Goal: Task Accomplishment & Management: Use online tool/utility

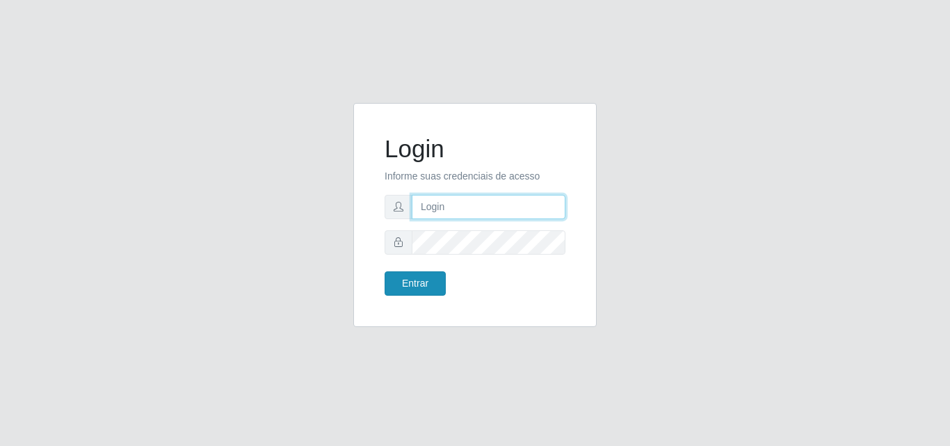
type input "[EMAIL_ADDRESS][DOMAIN_NAME]"
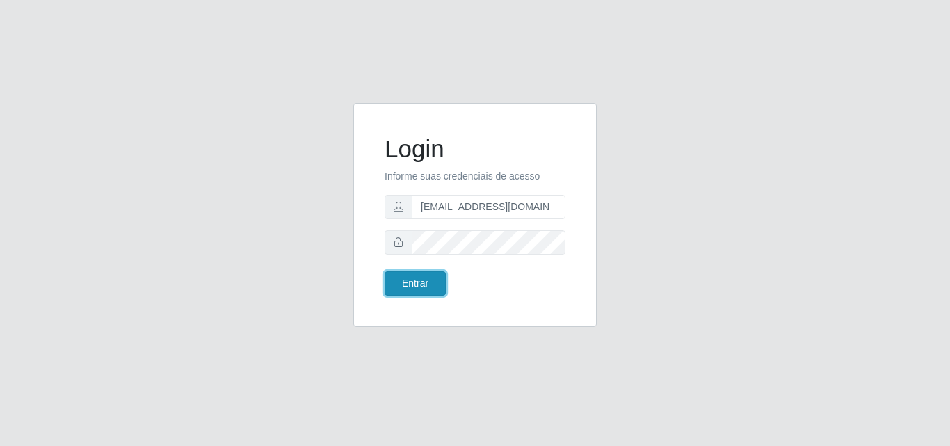
click at [433, 284] on button "Entrar" at bounding box center [415, 283] width 61 height 24
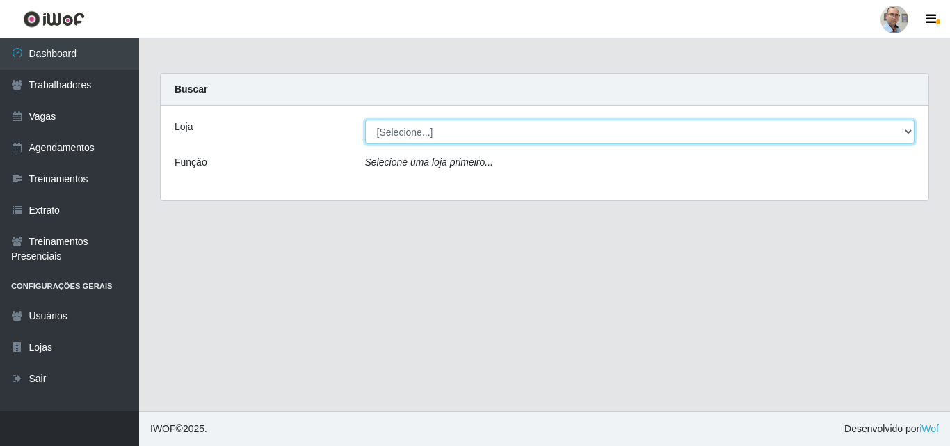
click at [726, 127] on select "[Selecione...] Mar Vermelho - Loja 04" at bounding box center [640, 132] width 550 height 24
select select "251"
click at [365, 120] on select "[Selecione...] Mar Vermelho - Loja 04" at bounding box center [640, 132] width 550 height 24
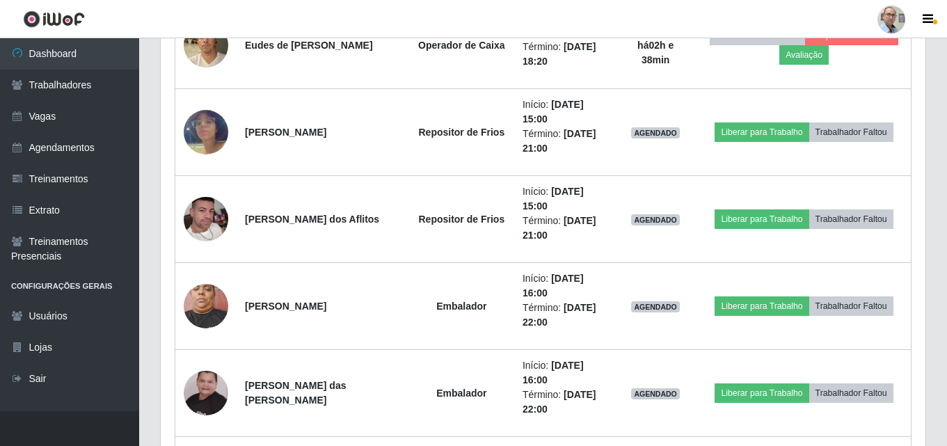
scroll to position [1739, 0]
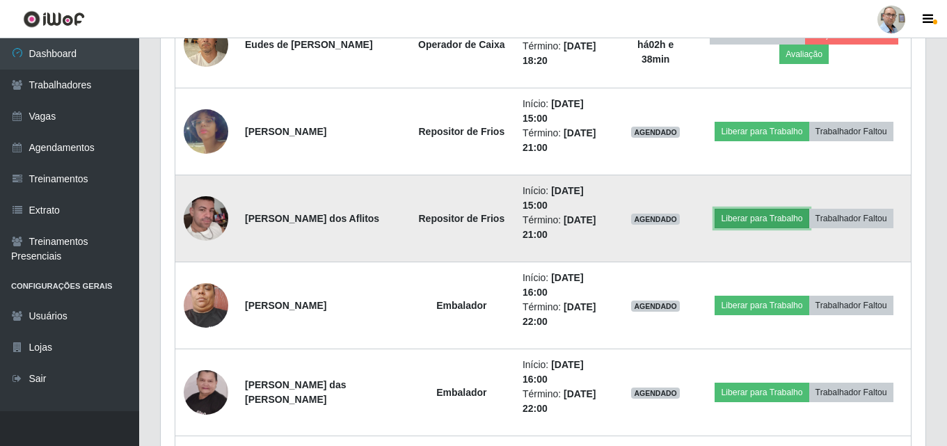
click at [742, 223] on button "Liberar para Trabalho" at bounding box center [762, 218] width 94 height 19
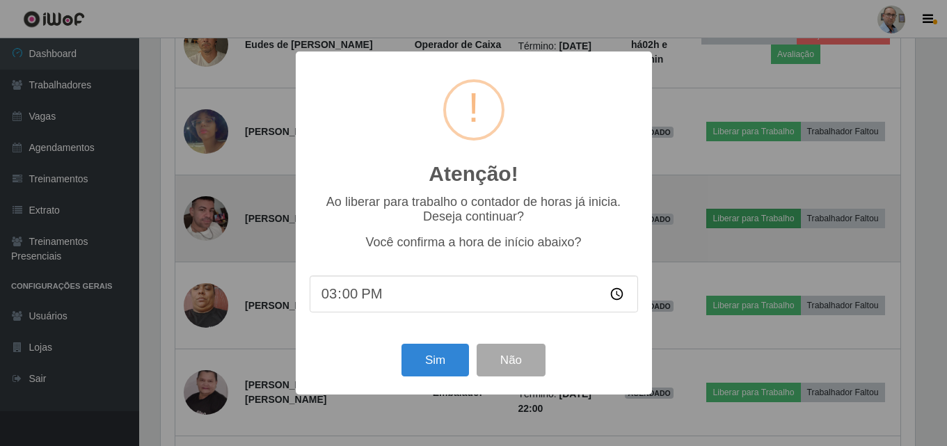
scroll to position [289, 758]
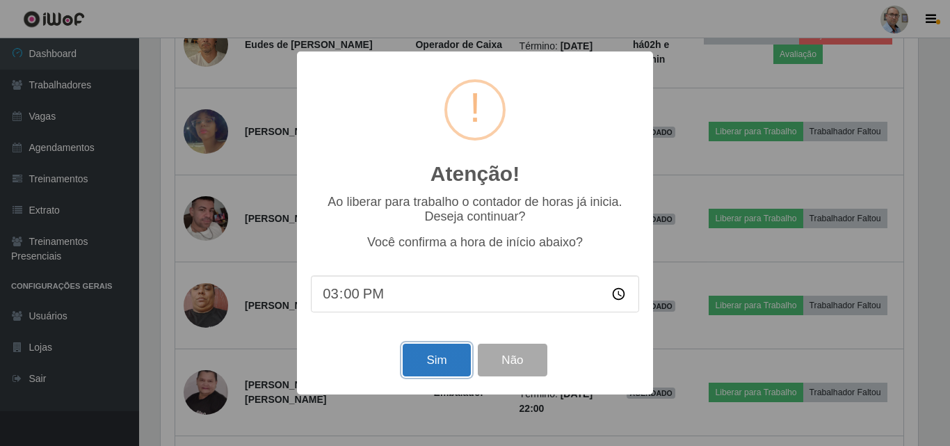
click at [418, 362] on button "Sim" at bounding box center [436, 360] width 67 height 33
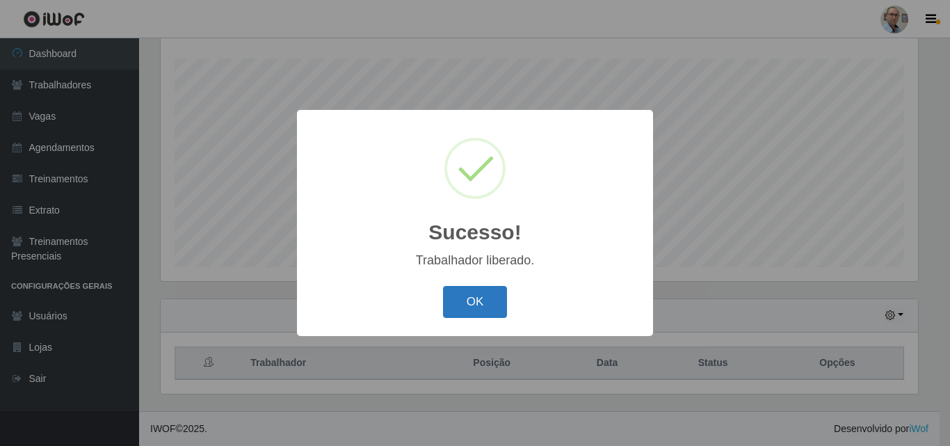
click at [470, 298] on button "OK" at bounding box center [475, 302] width 65 height 33
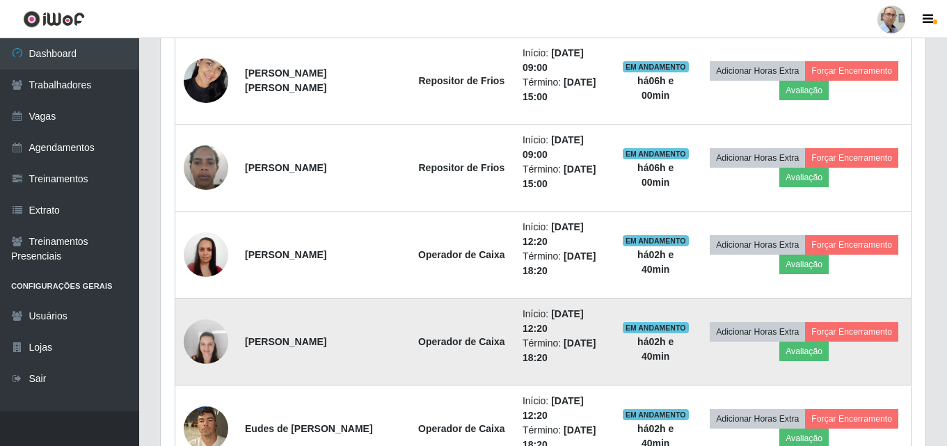
scroll to position [1344, 0]
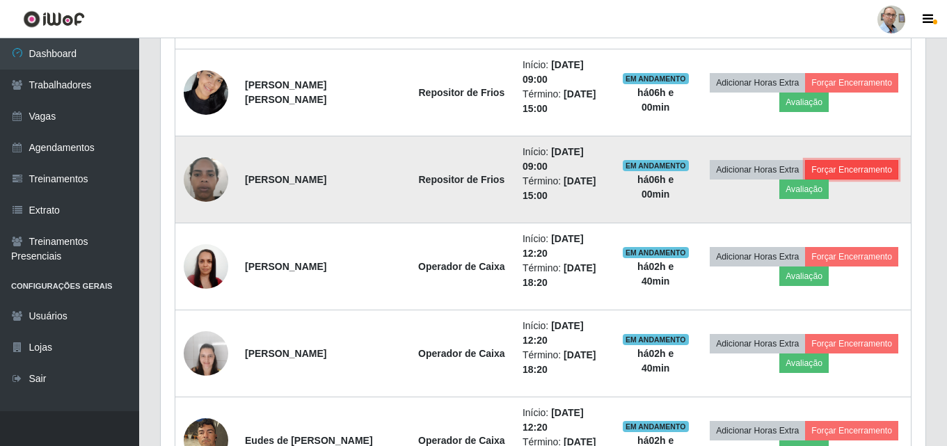
click at [837, 170] on button "Forçar Encerramento" at bounding box center [851, 169] width 93 height 19
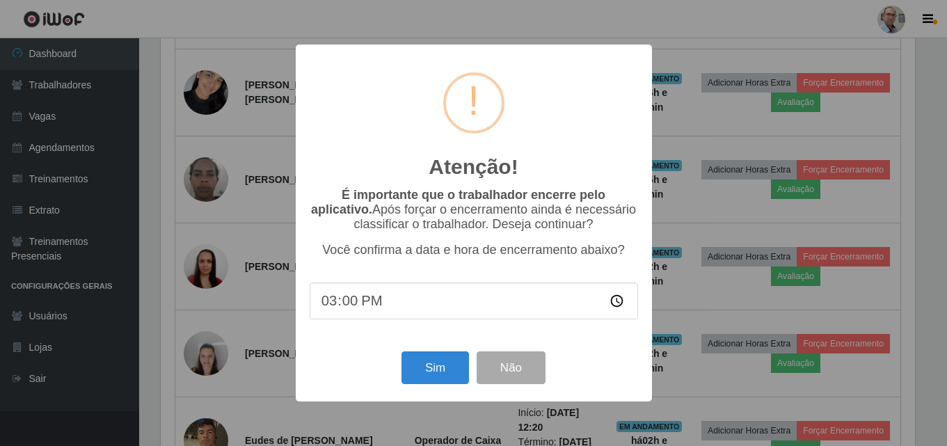
scroll to position [289, 758]
click at [437, 371] on button "Sim" at bounding box center [436, 367] width 67 height 33
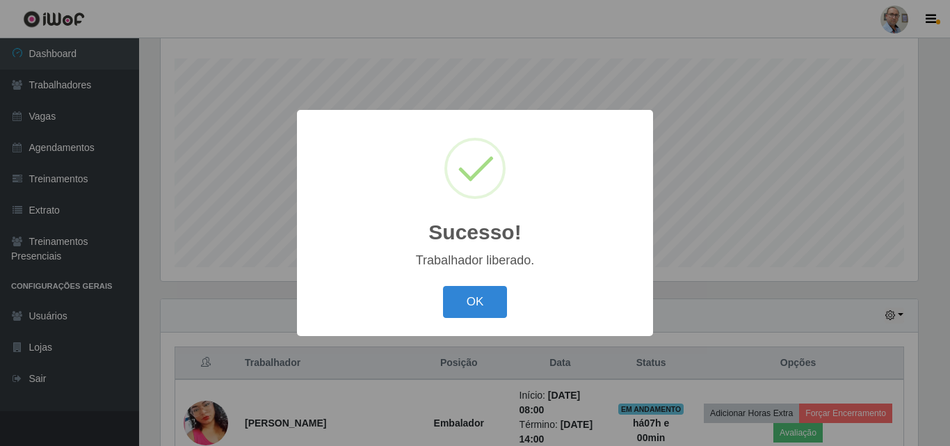
click at [489, 320] on div "OK Cancel" at bounding box center [475, 302] width 328 height 40
click at [491, 316] on button "OK" at bounding box center [475, 302] width 65 height 33
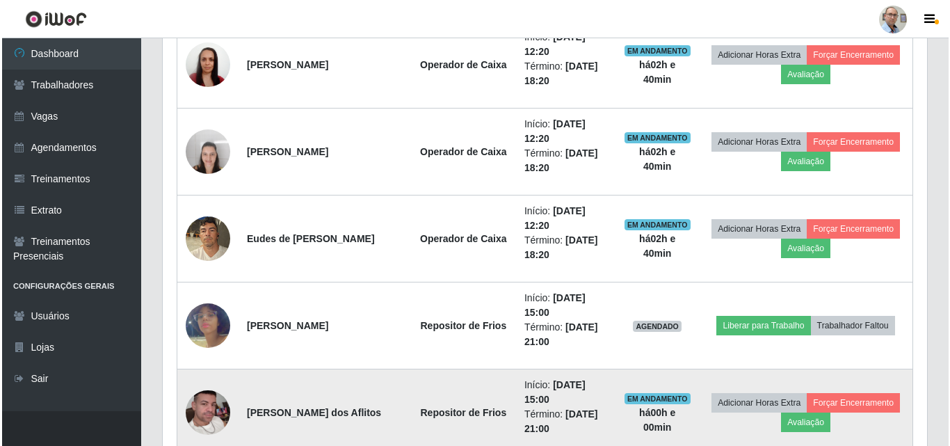
scroll to position [1483, 0]
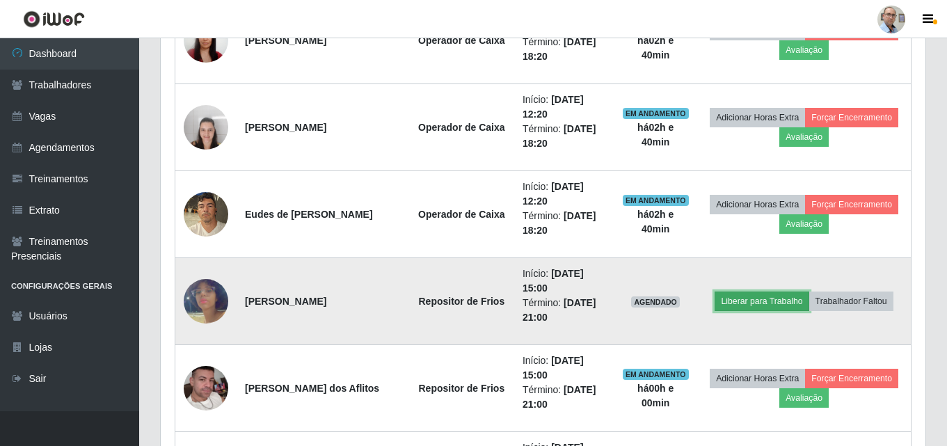
click at [767, 303] on button "Liberar para Trabalho" at bounding box center [762, 301] width 94 height 19
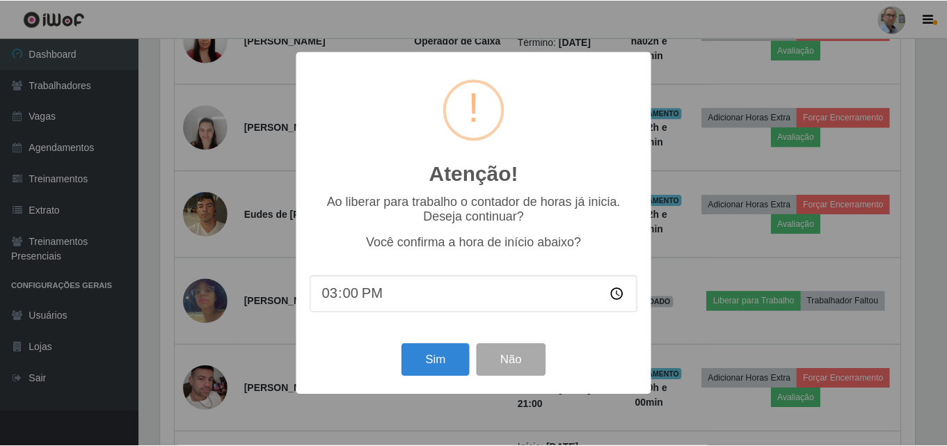
scroll to position [289, 758]
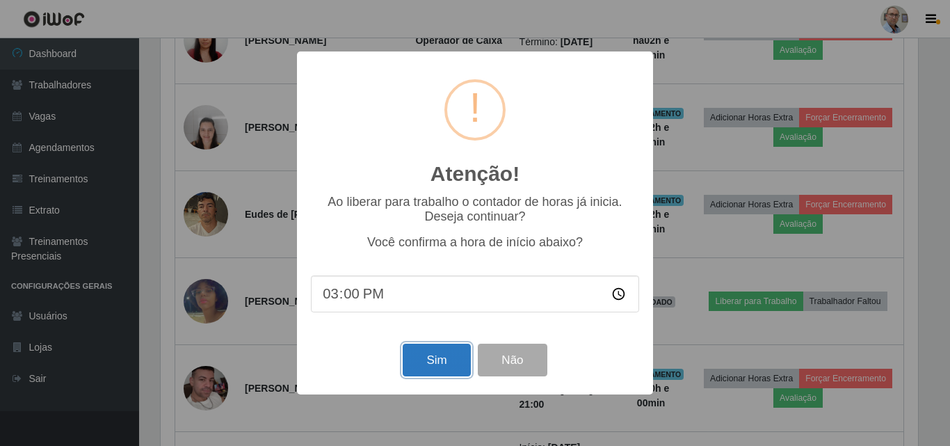
click at [424, 369] on button "Sim" at bounding box center [436, 360] width 67 height 33
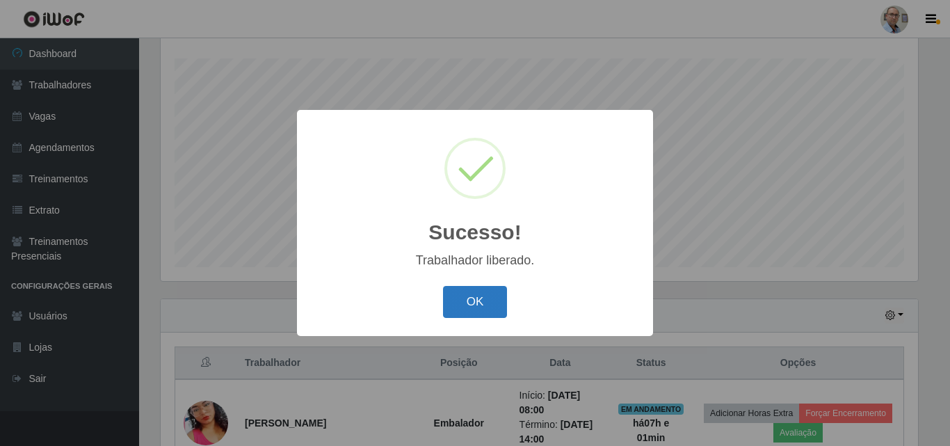
click at [477, 314] on button "OK" at bounding box center [475, 302] width 65 height 33
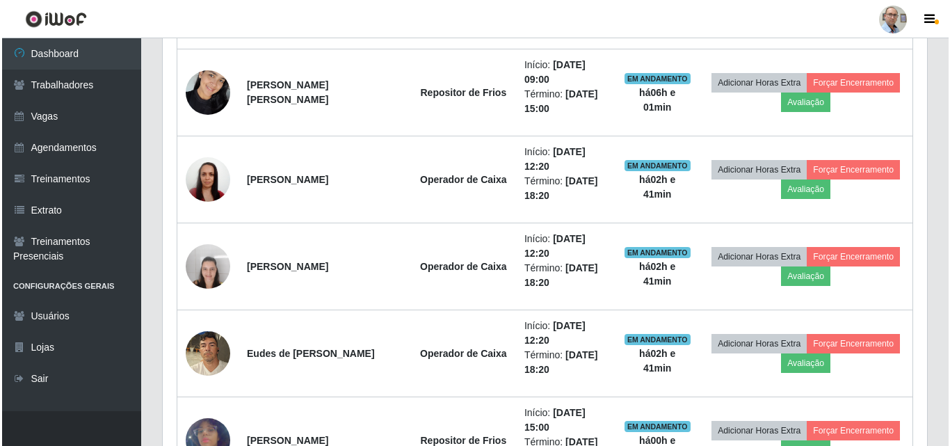
scroll to position [1274, 0]
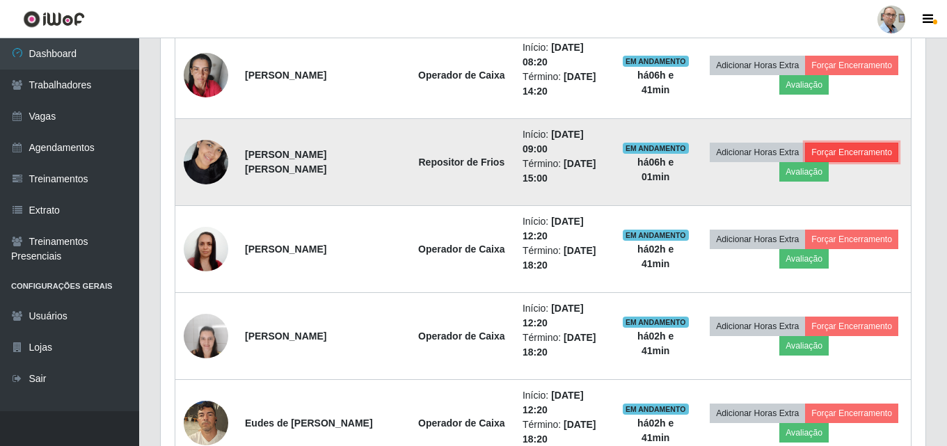
click at [877, 153] on button "Forçar Encerramento" at bounding box center [851, 152] width 93 height 19
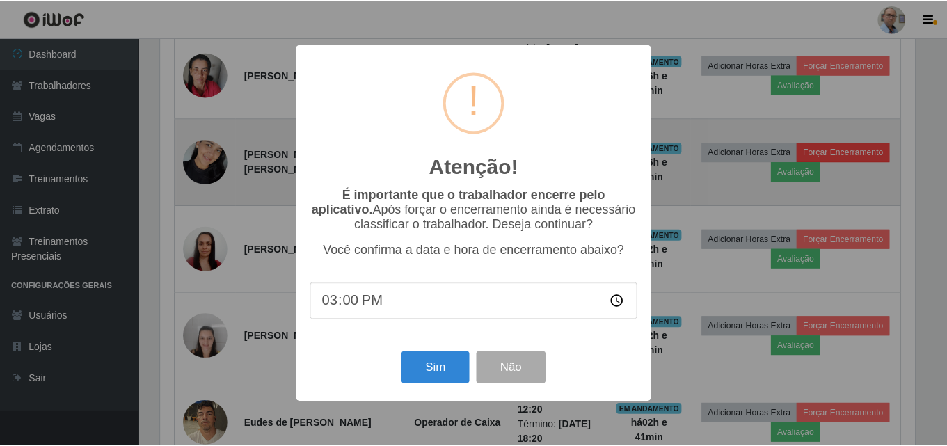
scroll to position [289, 758]
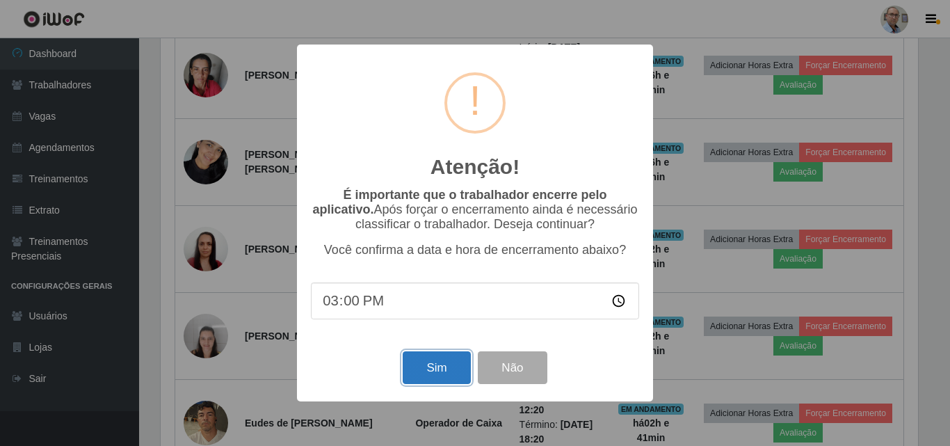
click at [445, 373] on button "Sim" at bounding box center [436, 367] width 67 height 33
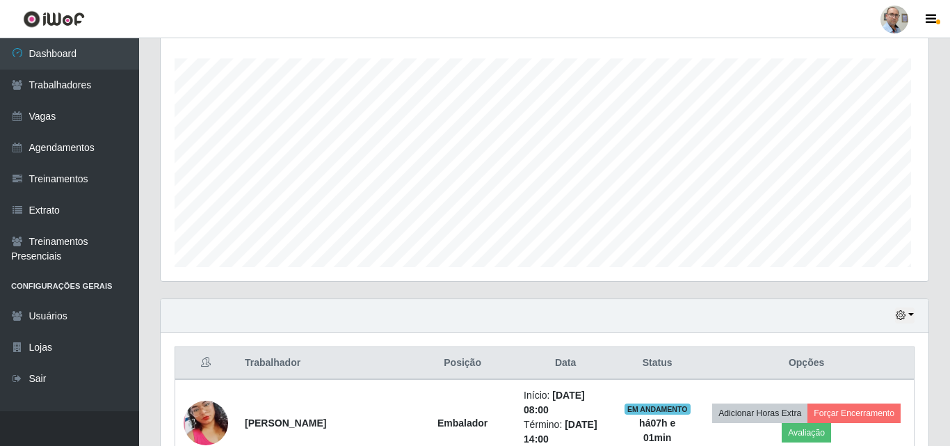
scroll to position [0, 0]
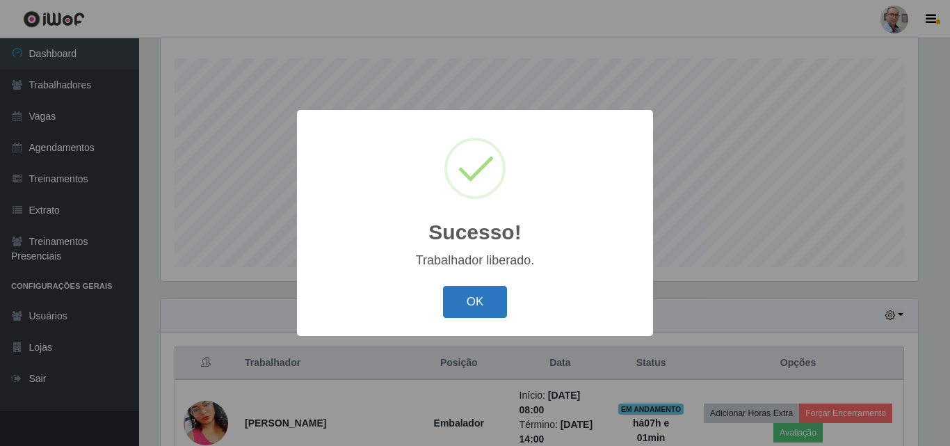
click at [481, 299] on button "OK" at bounding box center [475, 302] width 65 height 33
